Goal: Check status: Check status

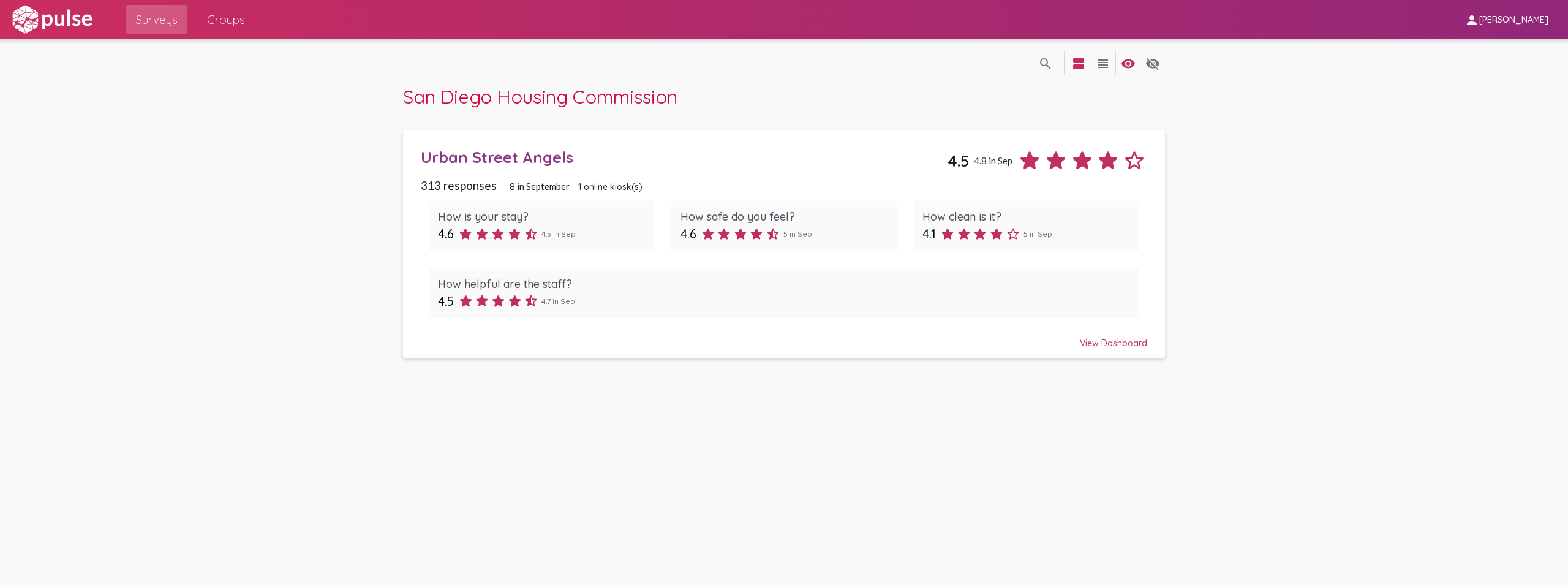
click at [539, 159] on div "Urban Street Angels" at bounding box center [684, 157] width 527 height 19
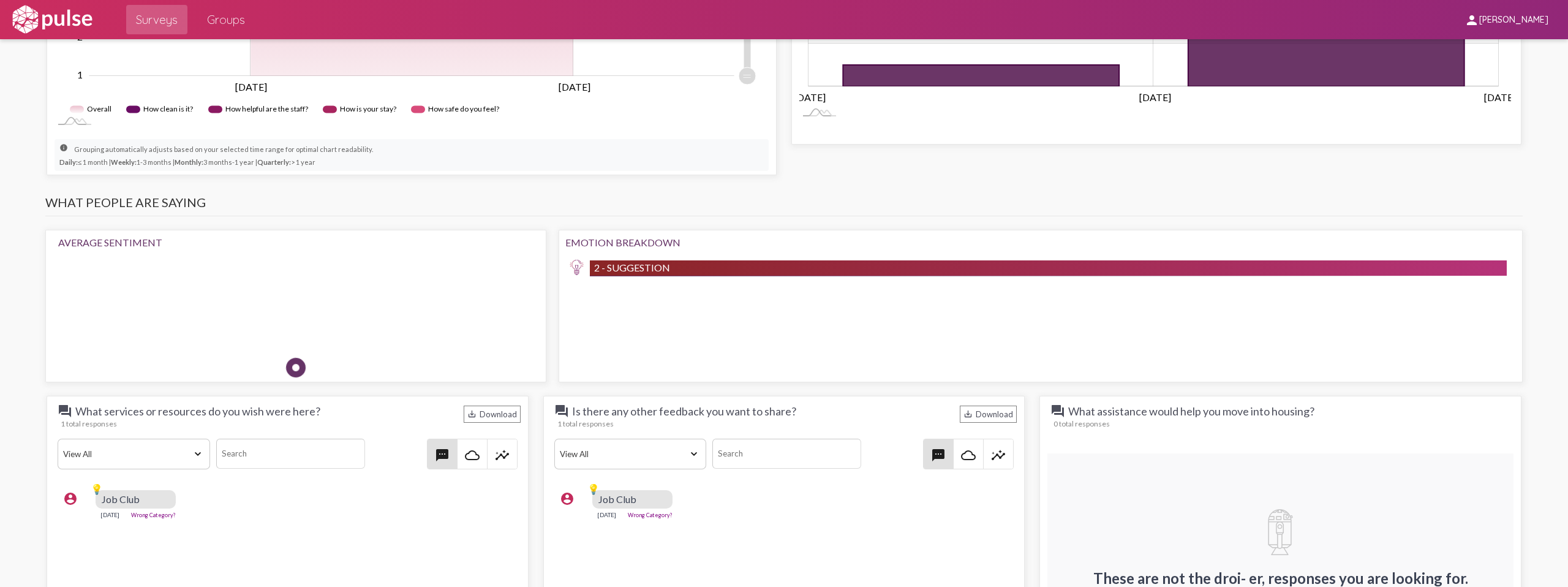
scroll to position [899, 0]
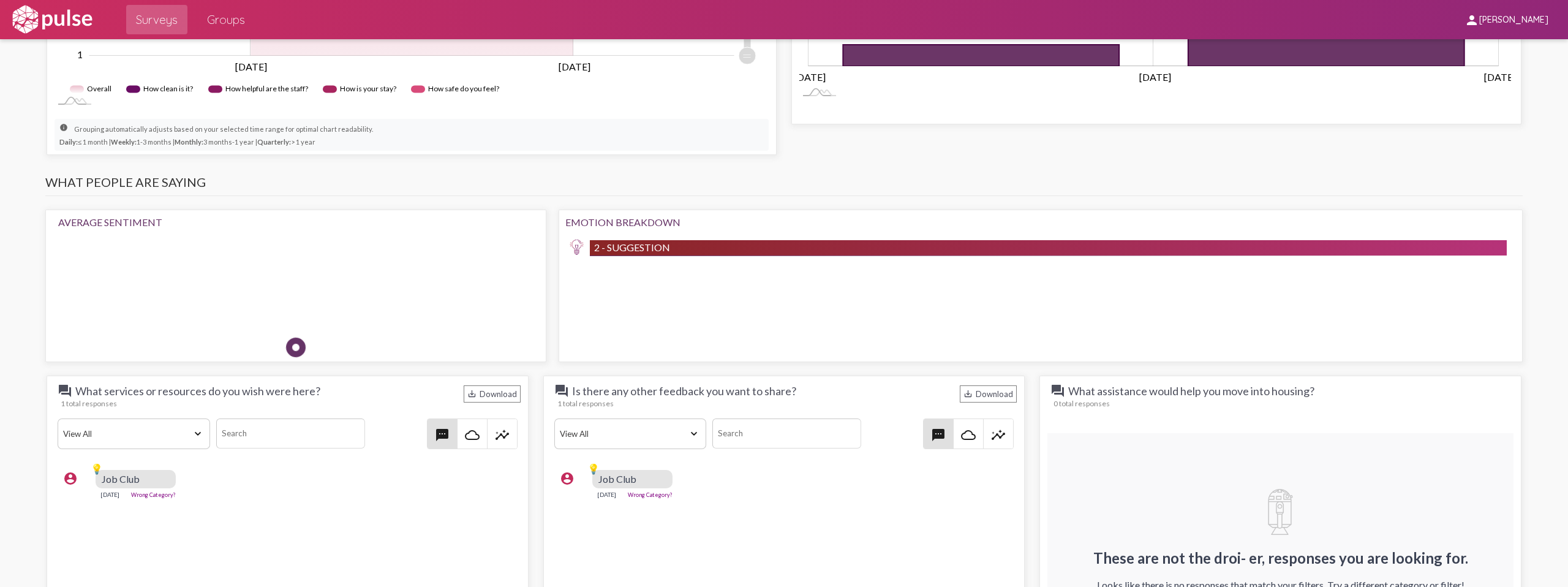
click at [617, 244] on span "2 - Suggestion" at bounding box center [632, 247] width 76 height 12
drag, startPoint x: 574, startPoint y: 245, endPoint x: 606, endPoint y: 249, distance: 32.2
click at [574, 245] on img at bounding box center [576, 247] width 16 height 16
click at [609, 249] on span "2 - Suggestion" at bounding box center [632, 247] width 76 height 12
click at [639, 249] on span "2 - Suggestion" at bounding box center [632, 247] width 76 height 12
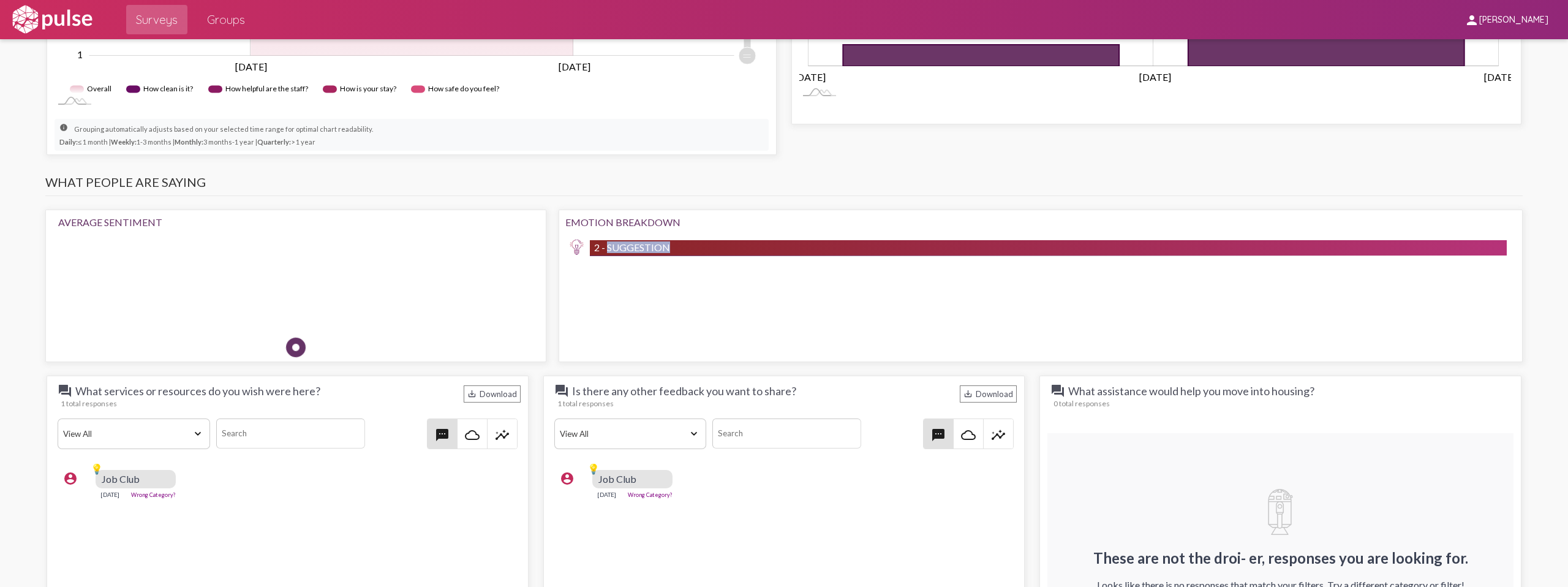
click at [639, 249] on span "2 - Suggestion" at bounding box center [632, 247] width 76 height 12
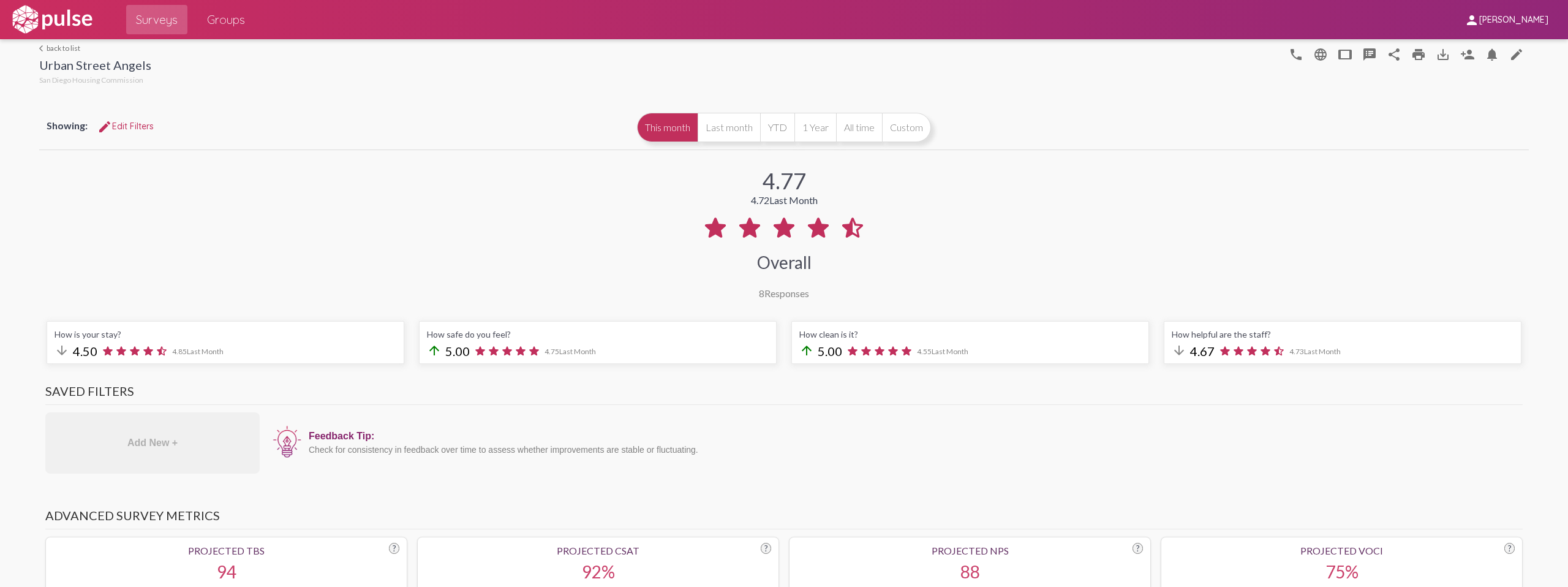
scroll to position [0, 0]
